Goal: Check status: Check status

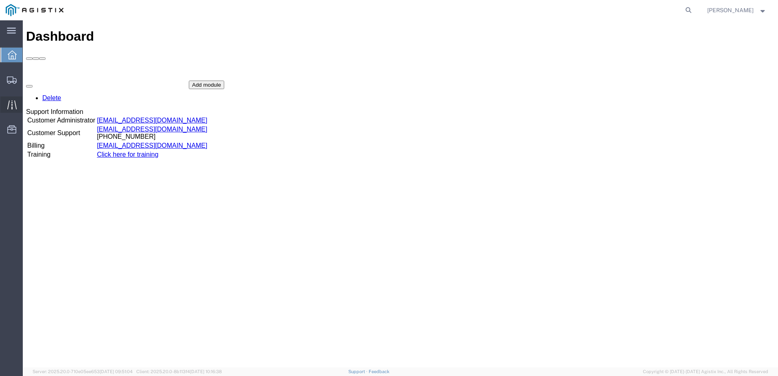
click at [17, 103] on div at bounding box center [11, 104] width 23 height 16
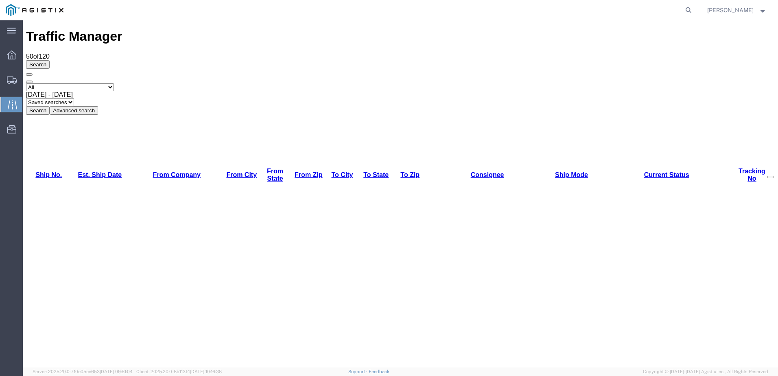
click at [74, 98] on select "Saved searches LQK TL Truckload" at bounding box center [50, 102] width 48 height 8
select select "LQK TL"
click at [74, 98] on select "Saved searches LQK TL Truckload" at bounding box center [50, 102] width 48 height 8
click at [50, 106] on button "Search" at bounding box center [38, 110] width 24 height 9
click at [98, 106] on button "Advanced search" at bounding box center [74, 110] width 48 height 9
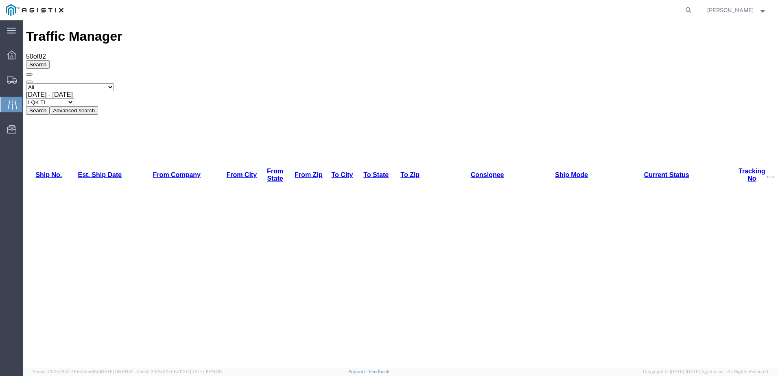
click at [98, 106] on button "Advanced search" at bounding box center [74, 110] width 48 height 9
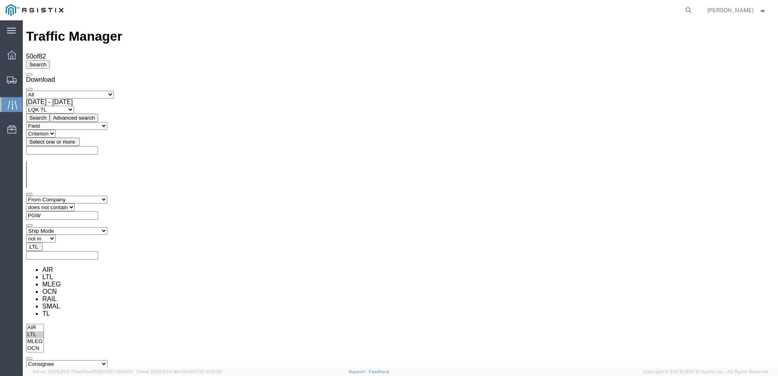
click at [29, 74] on icon "button" at bounding box center [29, 74] width 0 height 0
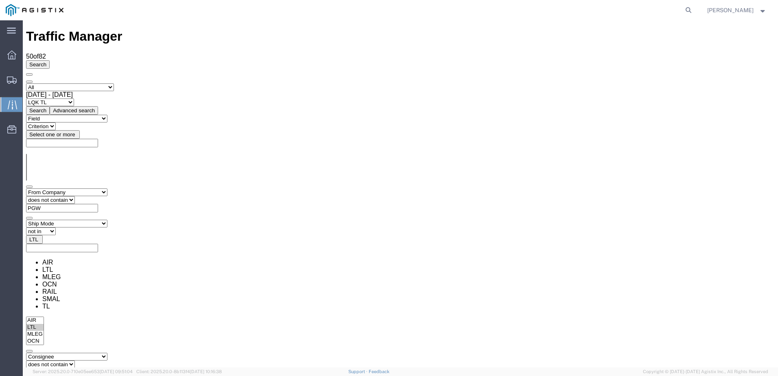
click at [477, 83] on div "Select status [No transit records] All Arrival Notice Available Arrival Notice …" at bounding box center [400, 98] width 748 height 31
click at [17, 30] on div "main_menu Created with Sketch." at bounding box center [11, 30] width 23 height 20
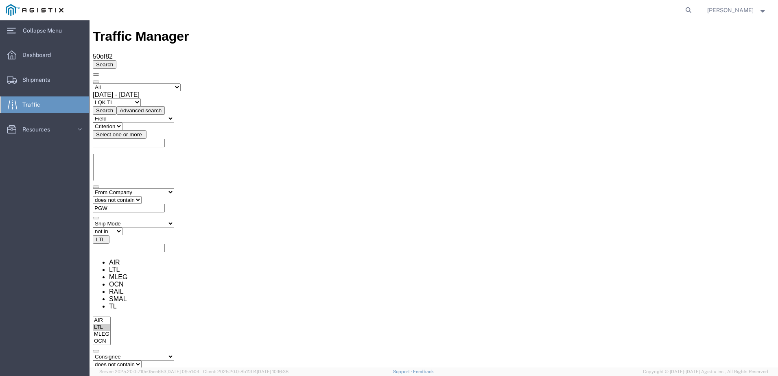
click at [141, 98] on select "Saved searches LQK TL Truckload" at bounding box center [117, 102] width 48 height 8
select select "Truckload"
click at [141, 98] on select "Saved searches LQK TL Truckload" at bounding box center [117, 102] width 48 height 8
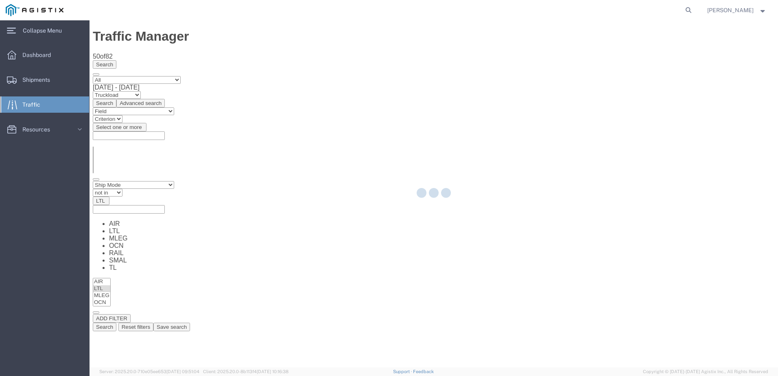
scroll to position [2, 0]
click at [329, 57] on div at bounding box center [433, 193] width 688 height 347
